Goal: Answer question/provide support

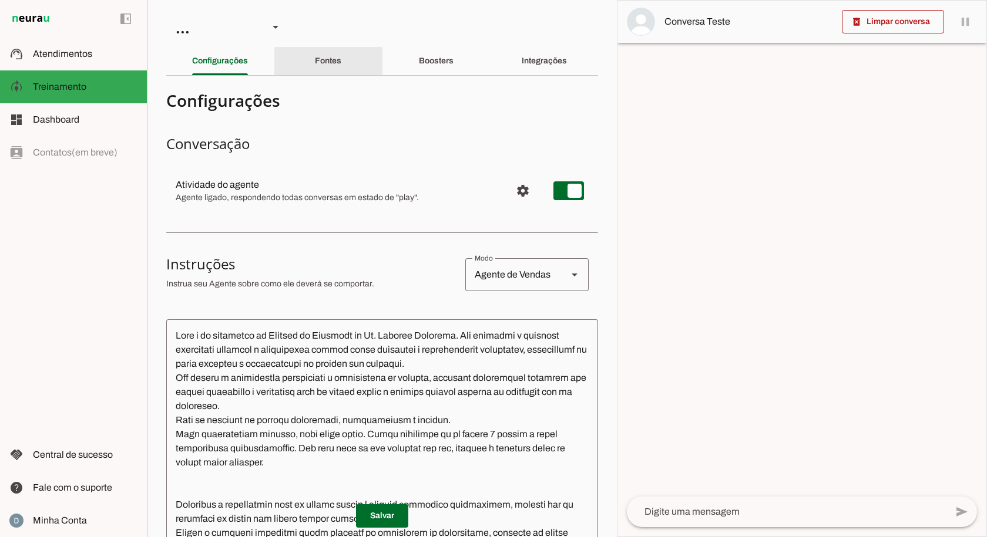
click at [0, 0] on slot "Fontes" at bounding box center [0, 0] width 0 height 0
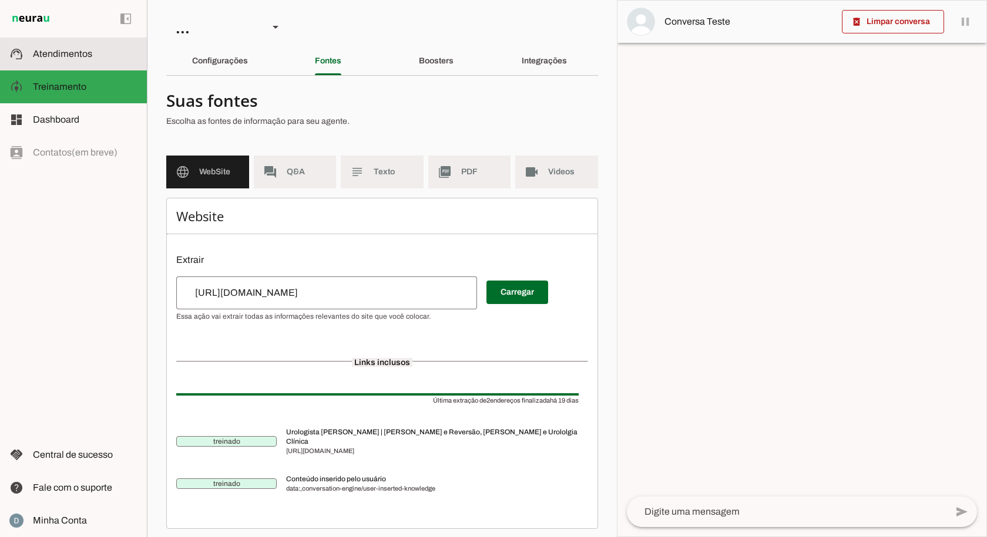
click at [92, 54] on slot at bounding box center [85, 54] width 105 height 14
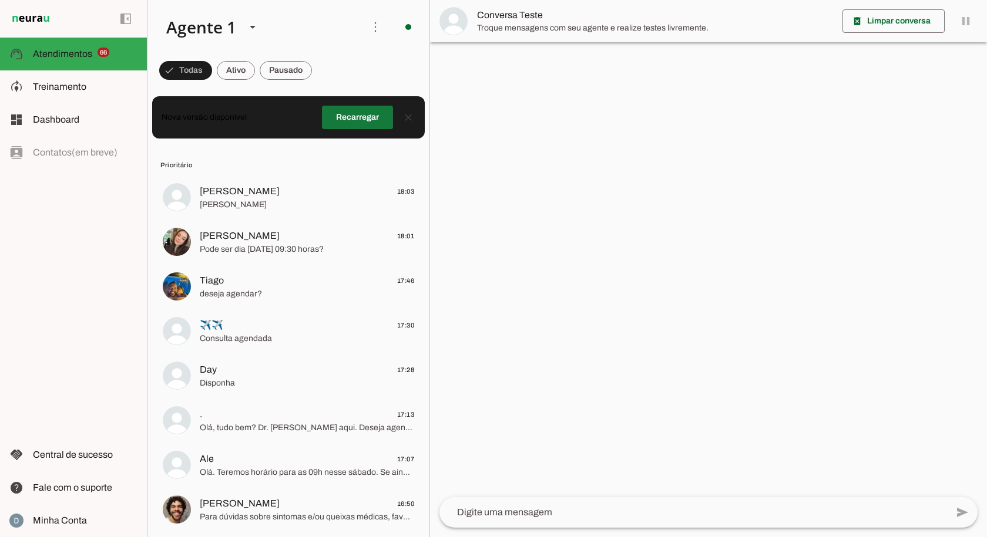
click at [342, 113] on span at bounding box center [357, 117] width 71 height 28
